Goal: Transaction & Acquisition: Purchase product/service

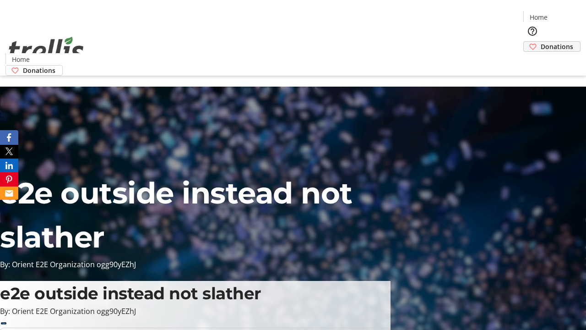
click at [541, 42] on span "Donations" at bounding box center [557, 47] width 33 height 10
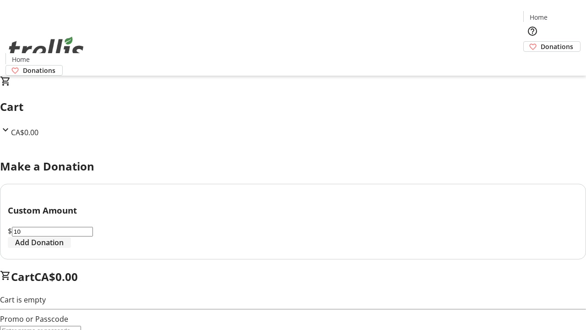
click at [64, 248] on span "Add Donation" at bounding box center [39, 242] width 49 height 11
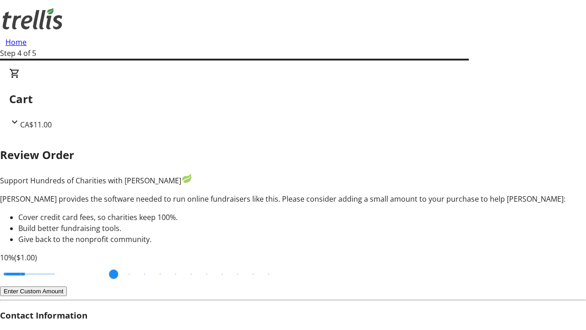
type input "20"
click at [65, 264] on input "Cover fees percentage" at bounding box center [29, 274] width 71 height 20
